Goal: Information Seeking & Learning: Learn about a topic

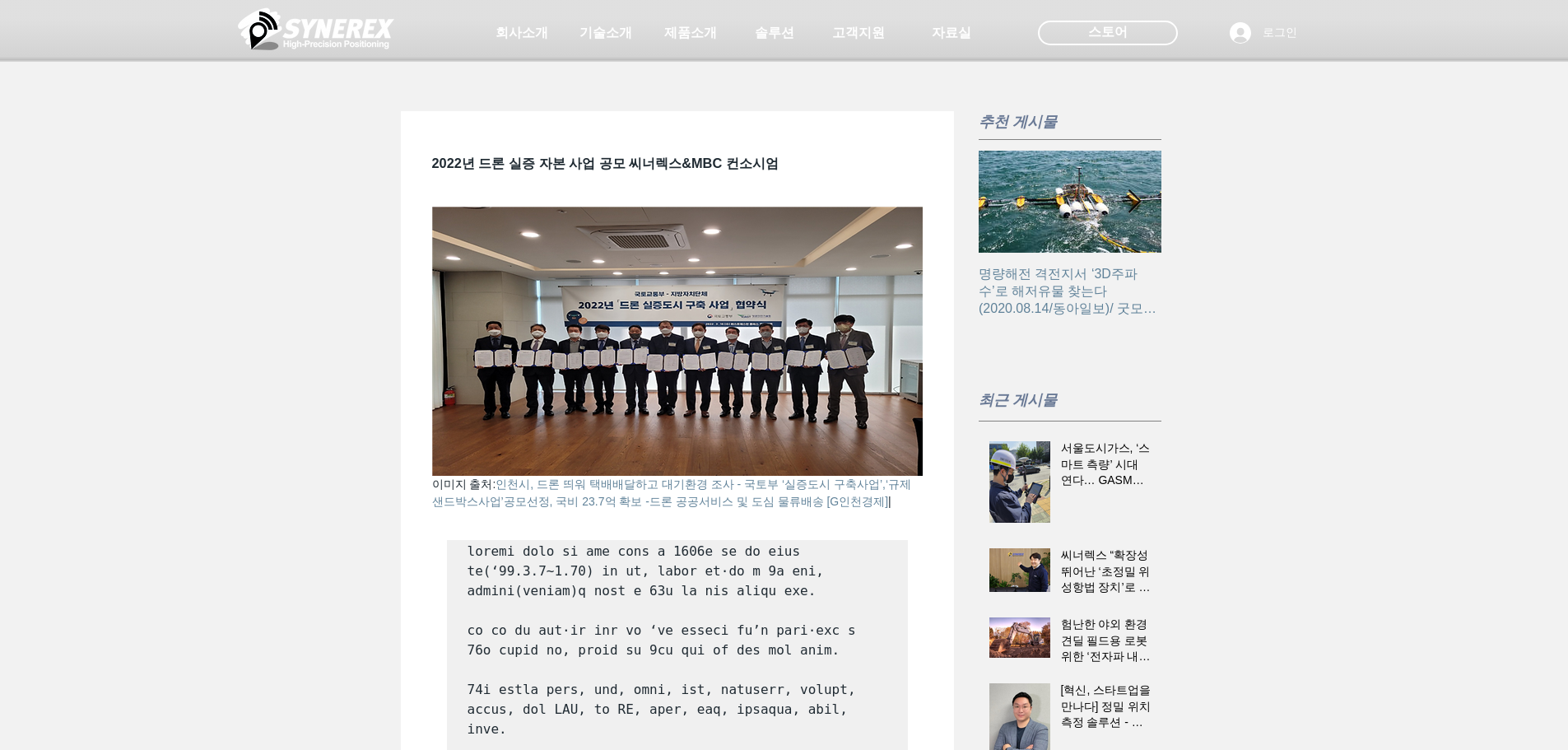
click at [1035, 274] on h2 "명량해전 격전지서 ‘3D주파수’로 해저유물 찾는다(2020.08.14/동아일보)/ 굿모닝 대한민국 라이브 [찐현장속으로] 수중문화재 탐사 현장…" at bounding box center [1070, 292] width 183 height 52
click at [716, 379] on img "main content" at bounding box center [677, 341] width 490 height 269
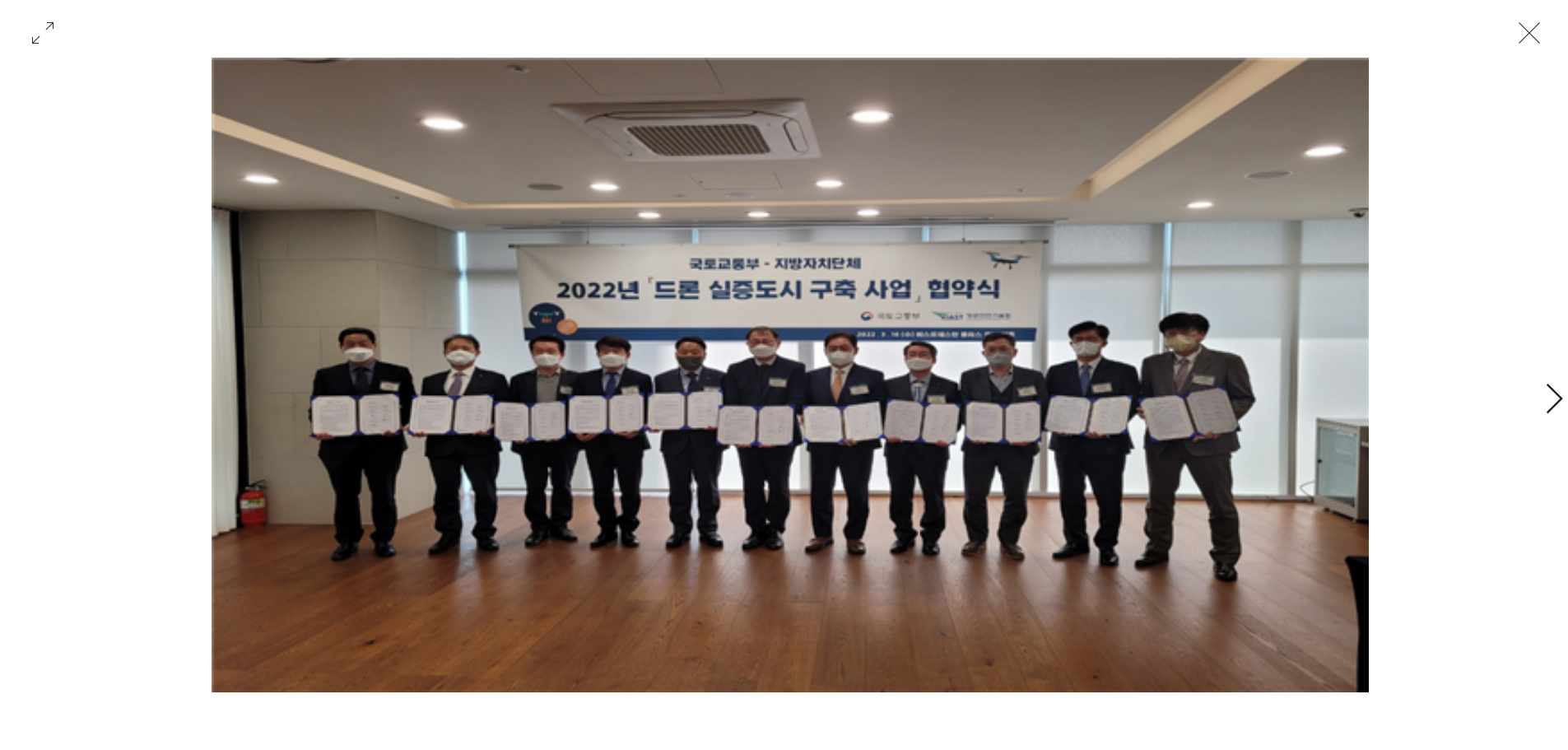
scroll to position [0, 183]
click at [1539, 29] on icon "닫기" at bounding box center [1529, 33] width 49 height 49
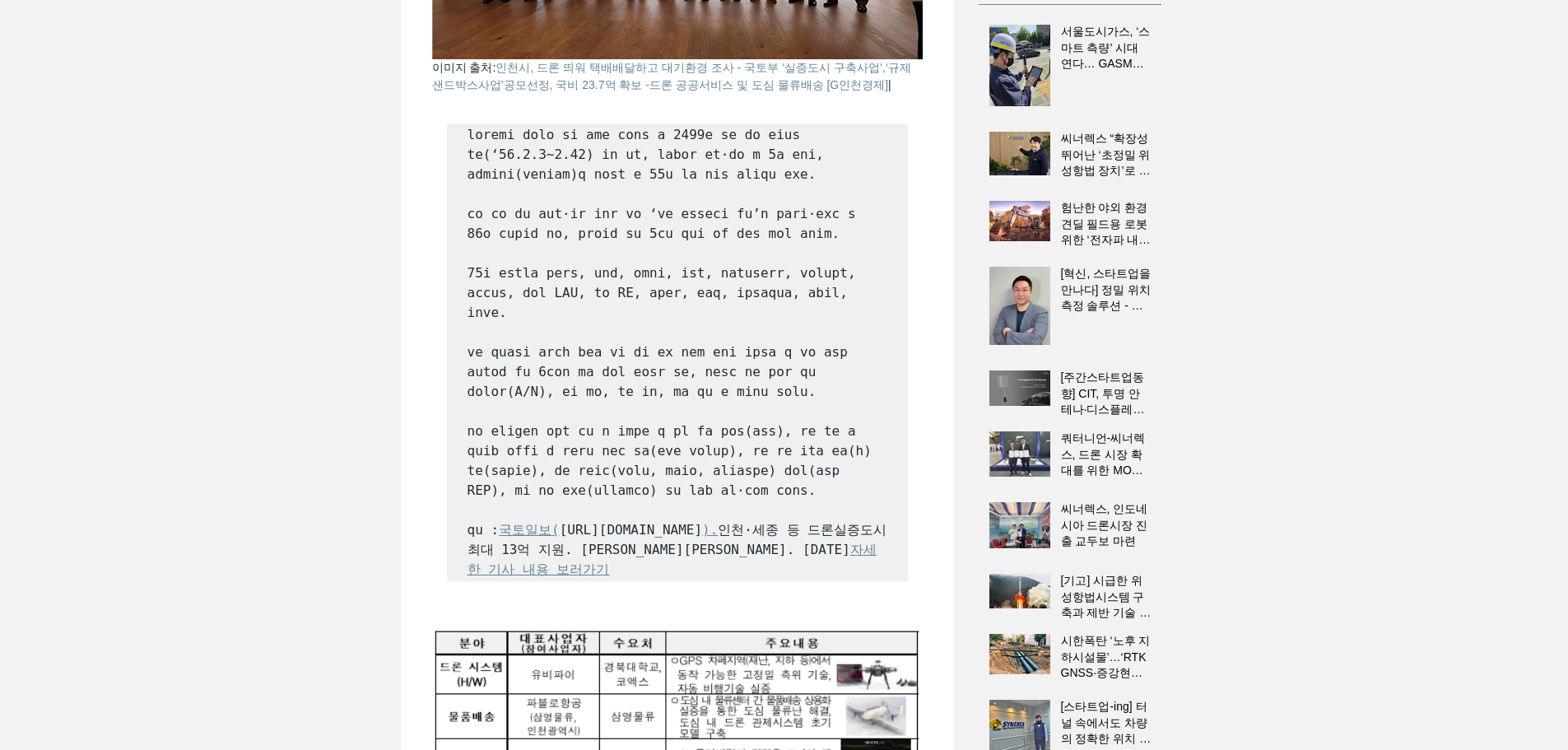
scroll to position [499, 0]
